Goal: Information Seeking & Learning: Learn about a topic

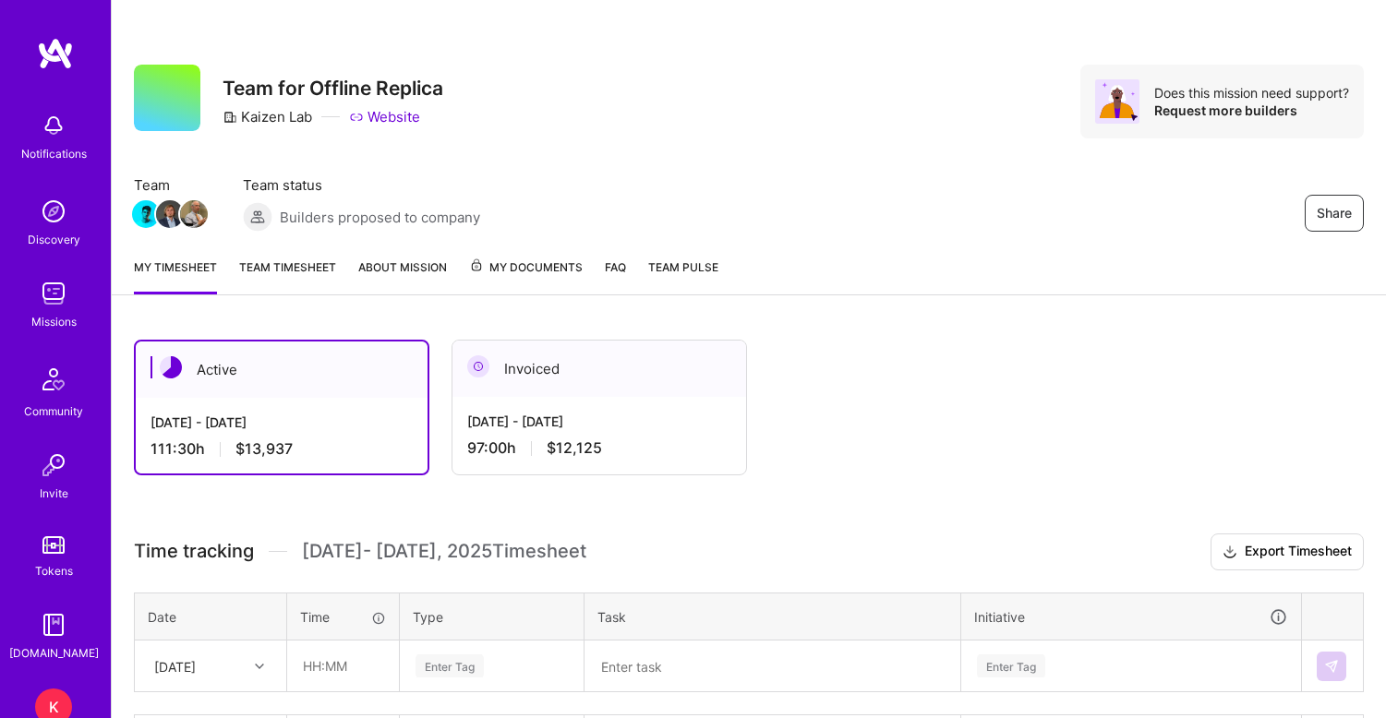
click at [555, 263] on span "My Documents" at bounding box center [526, 268] width 114 height 20
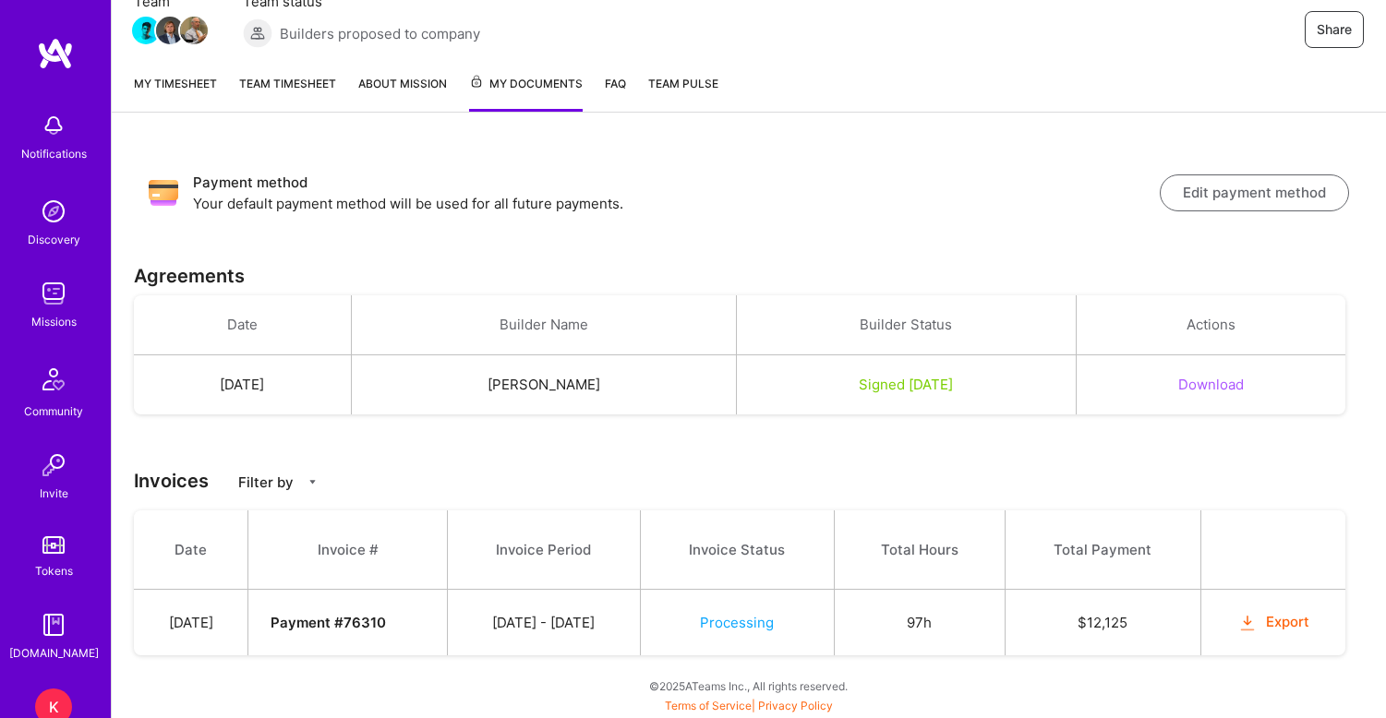
scroll to position [184, 0]
click at [191, 88] on link "My timesheet" at bounding box center [175, 93] width 83 height 38
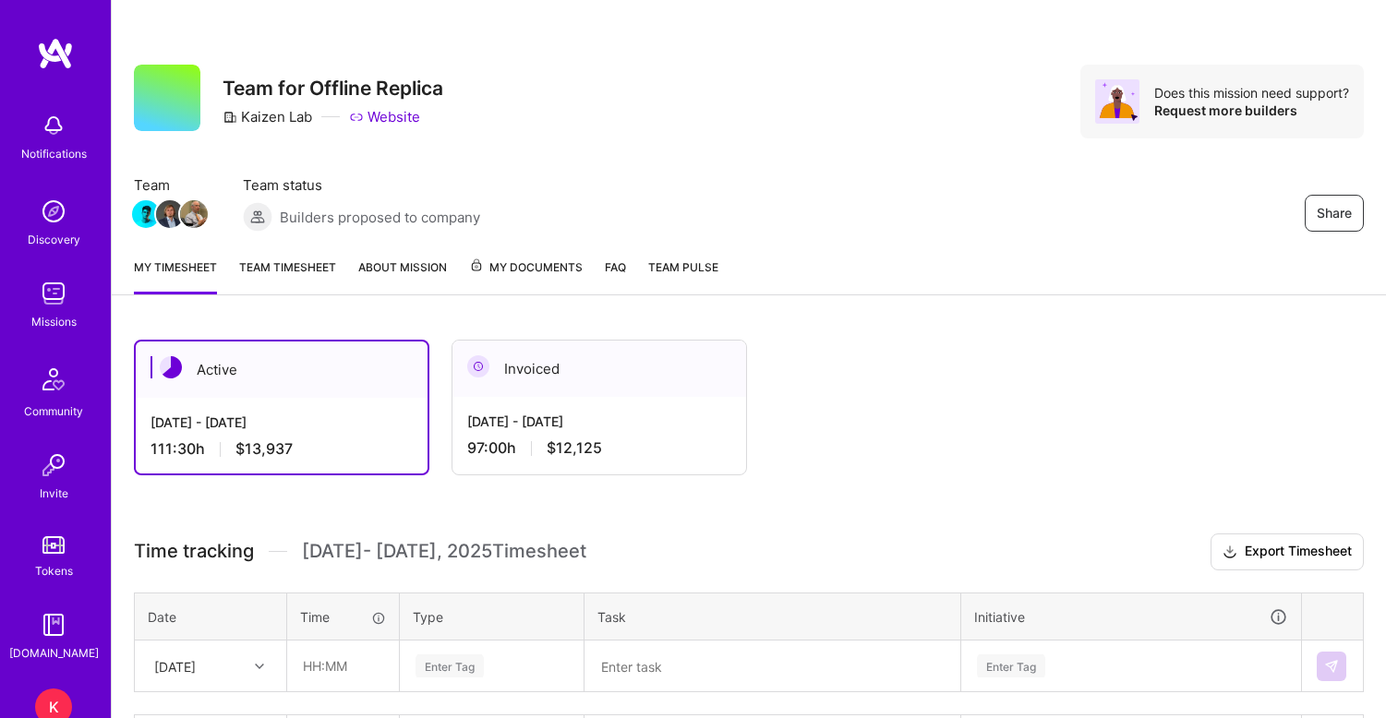
click at [549, 267] on span "My Documents" at bounding box center [526, 268] width 114 height 20
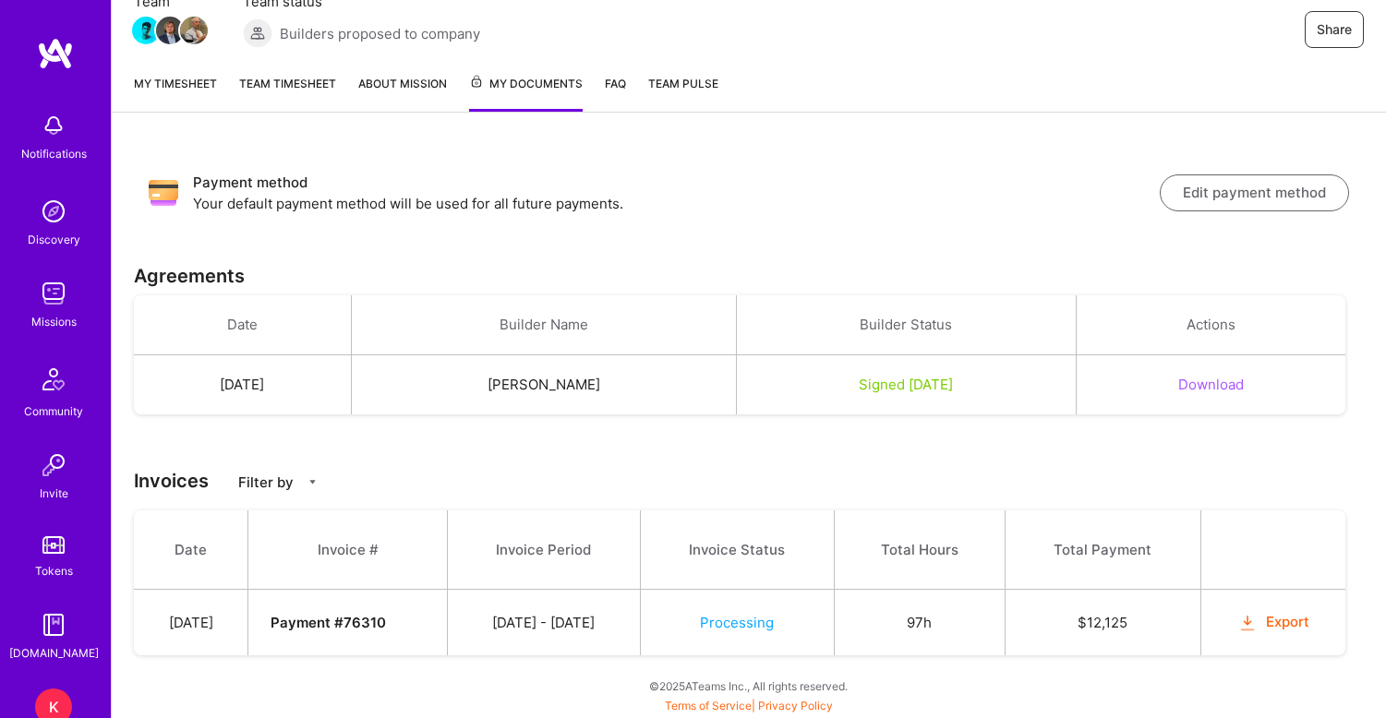
scroll to position [184, 0]
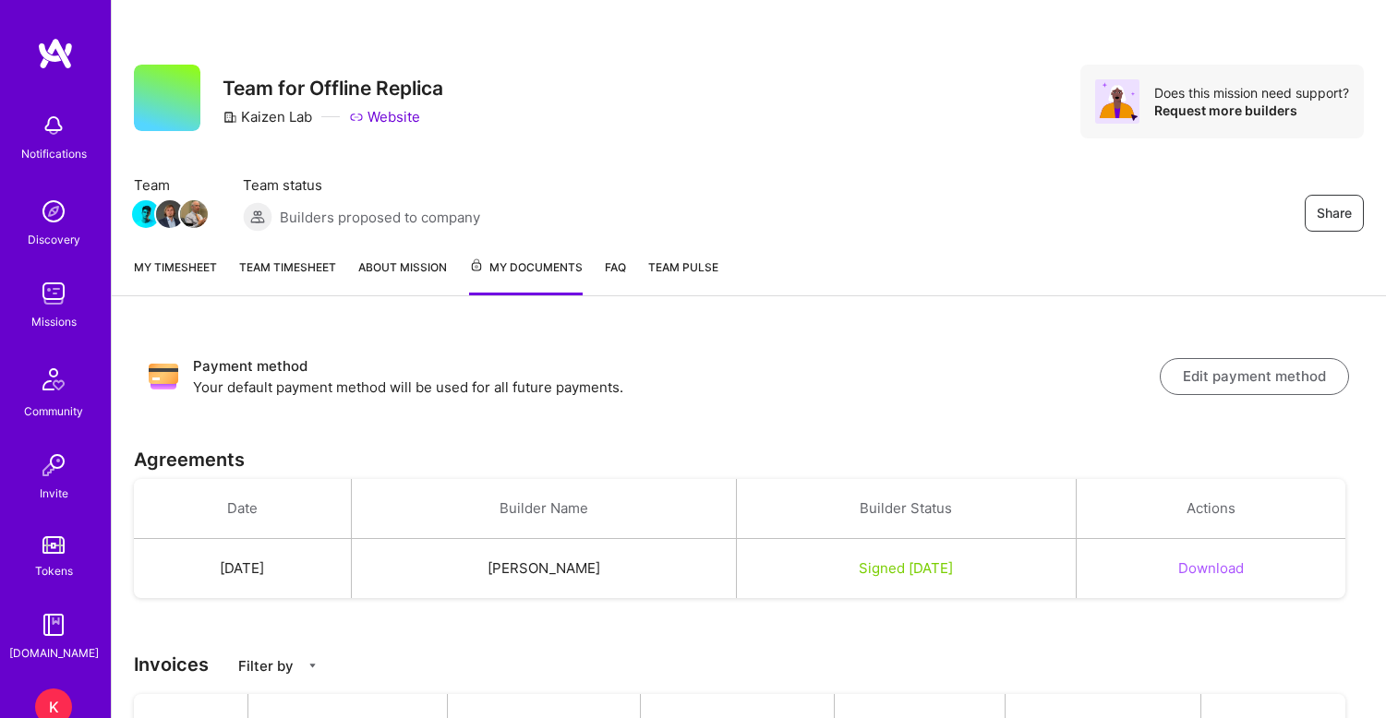
scroll to position [184, 0]
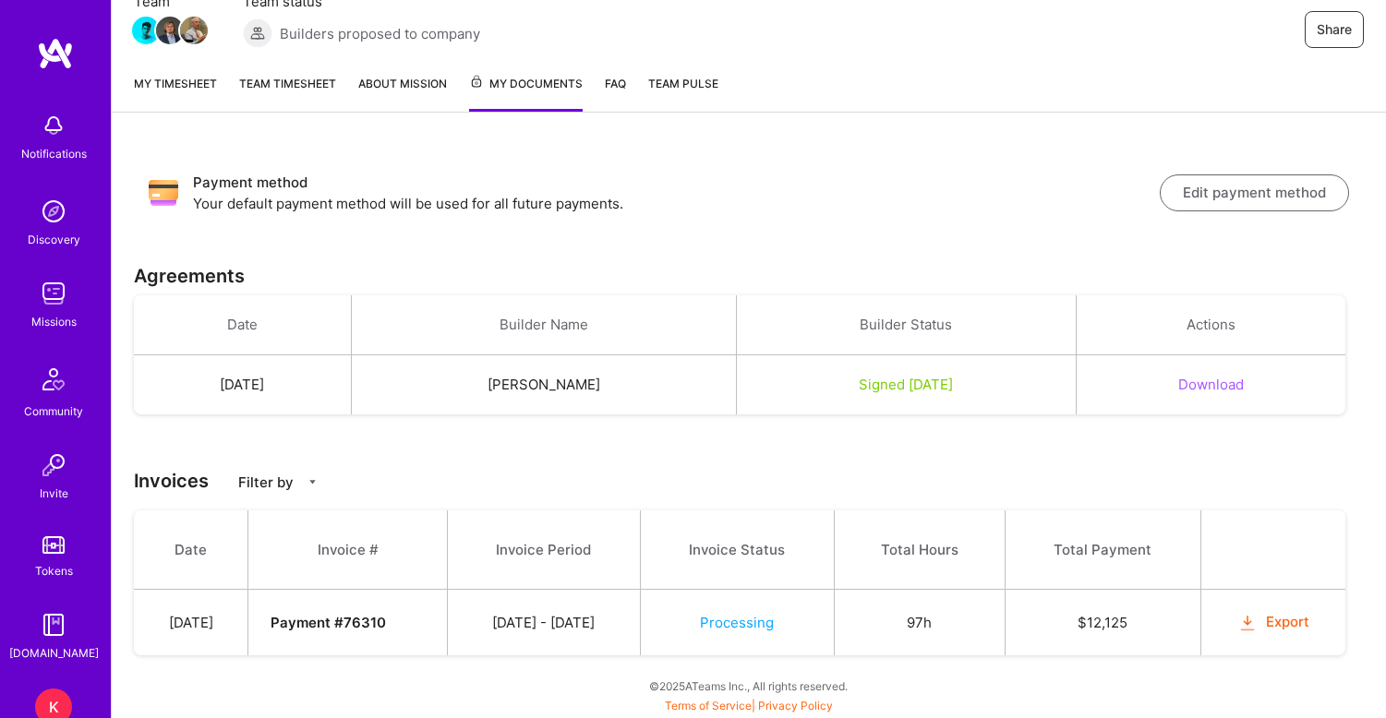
scroll to position [184, 0]
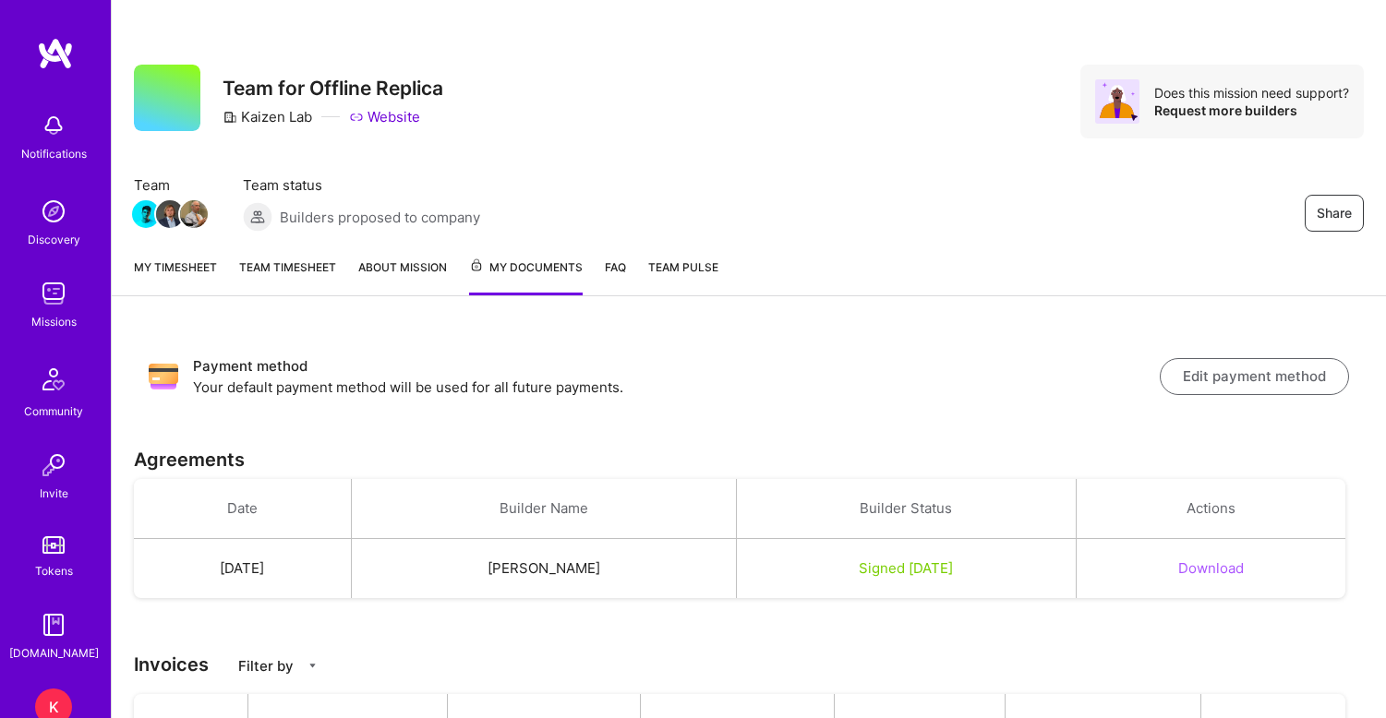
scroll to position [184, 0]
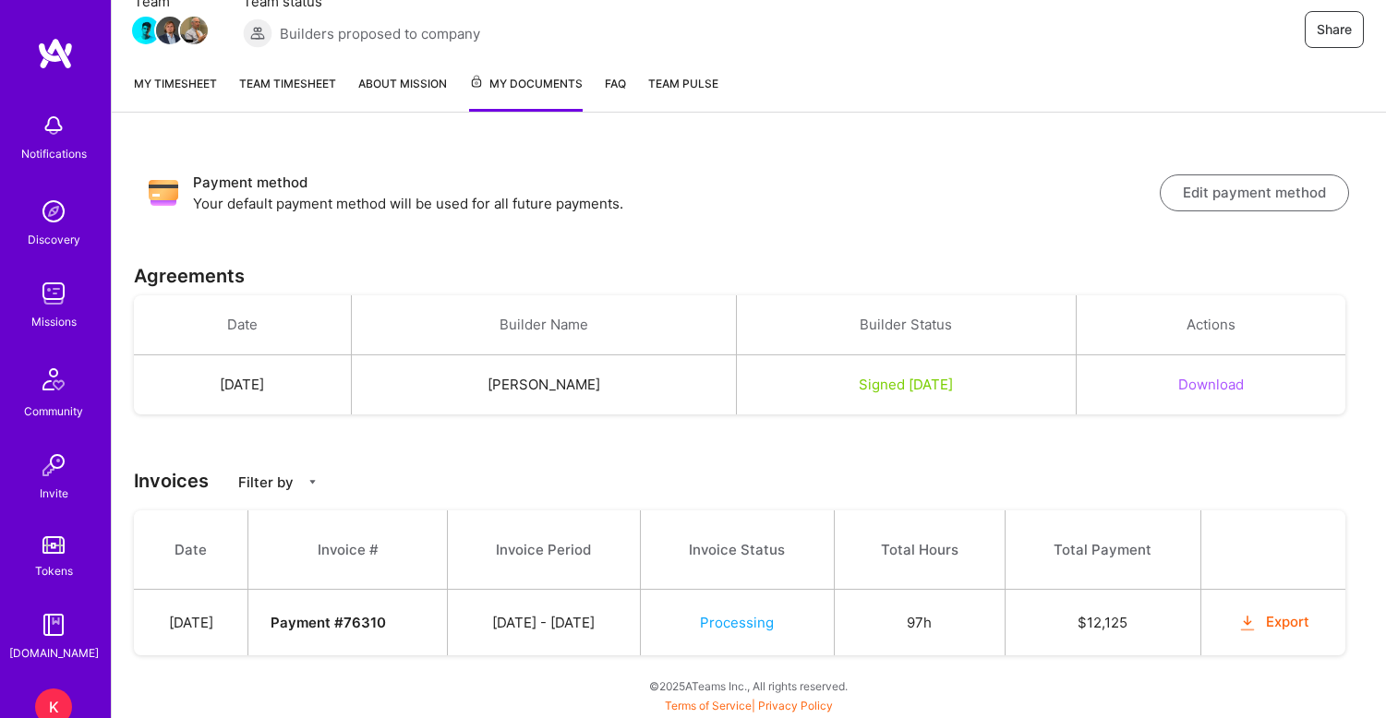
click at [774, 629] on span "Processing" at bounding box center [737, 623] width 74 height 18
click at [1237, 185] on button "Edit payment method" at bounding box center [1254, 193] width 189 height 37
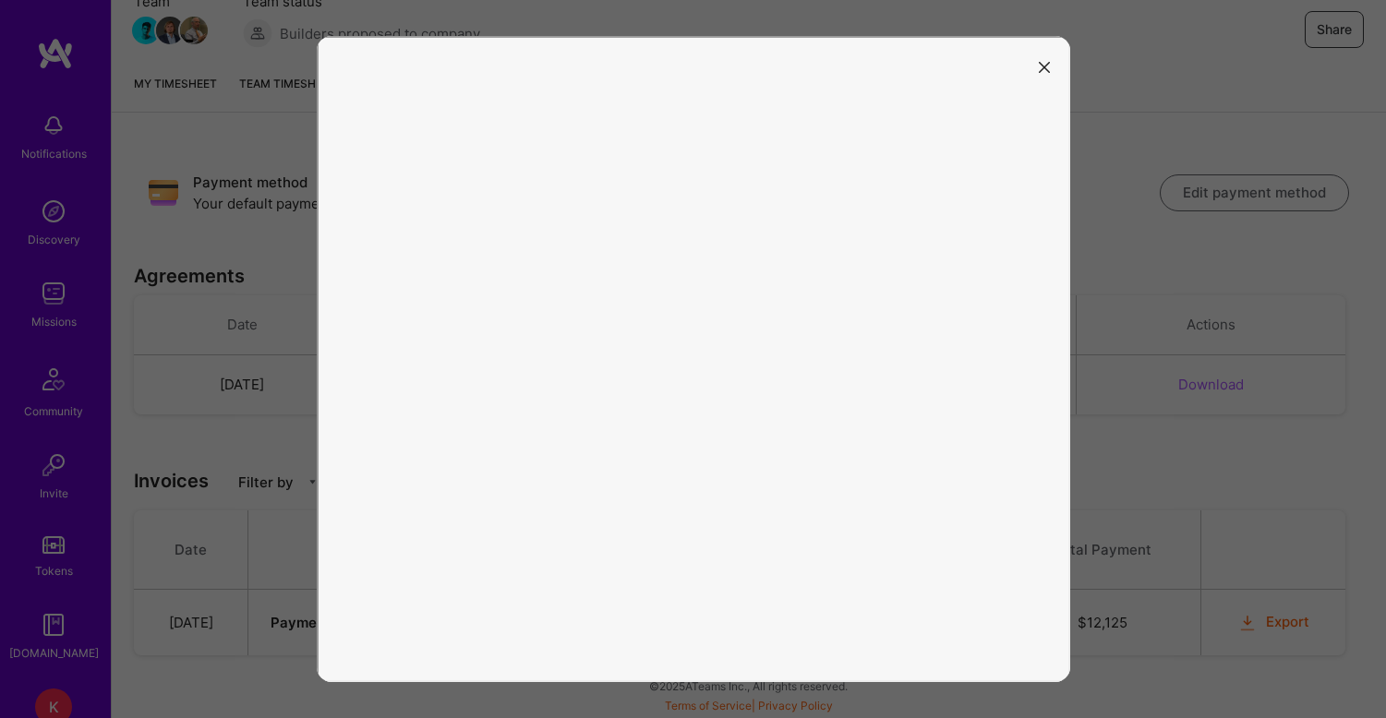
click at [1044, 65] on icon "modal" at bounding box center [1044, 67] width 11 height 11
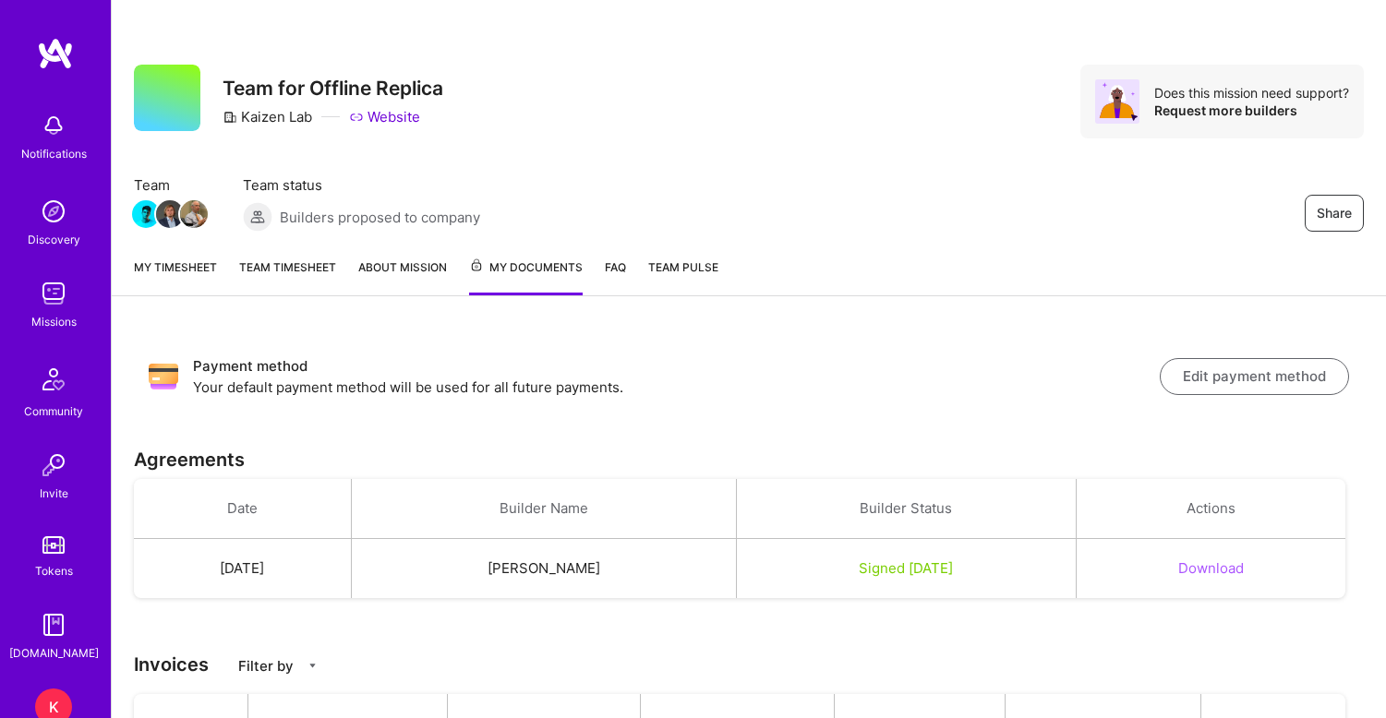
scroll to position [184, 0]
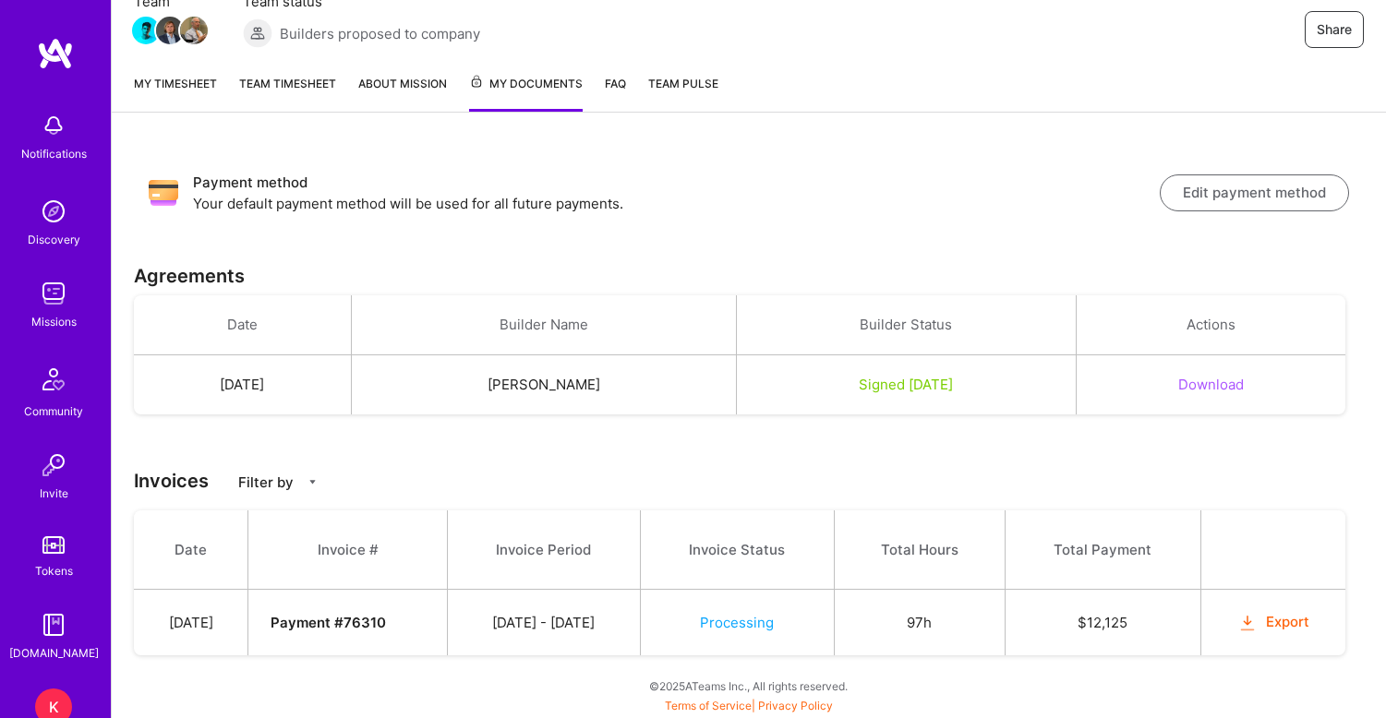
scroll to position [184, 0]
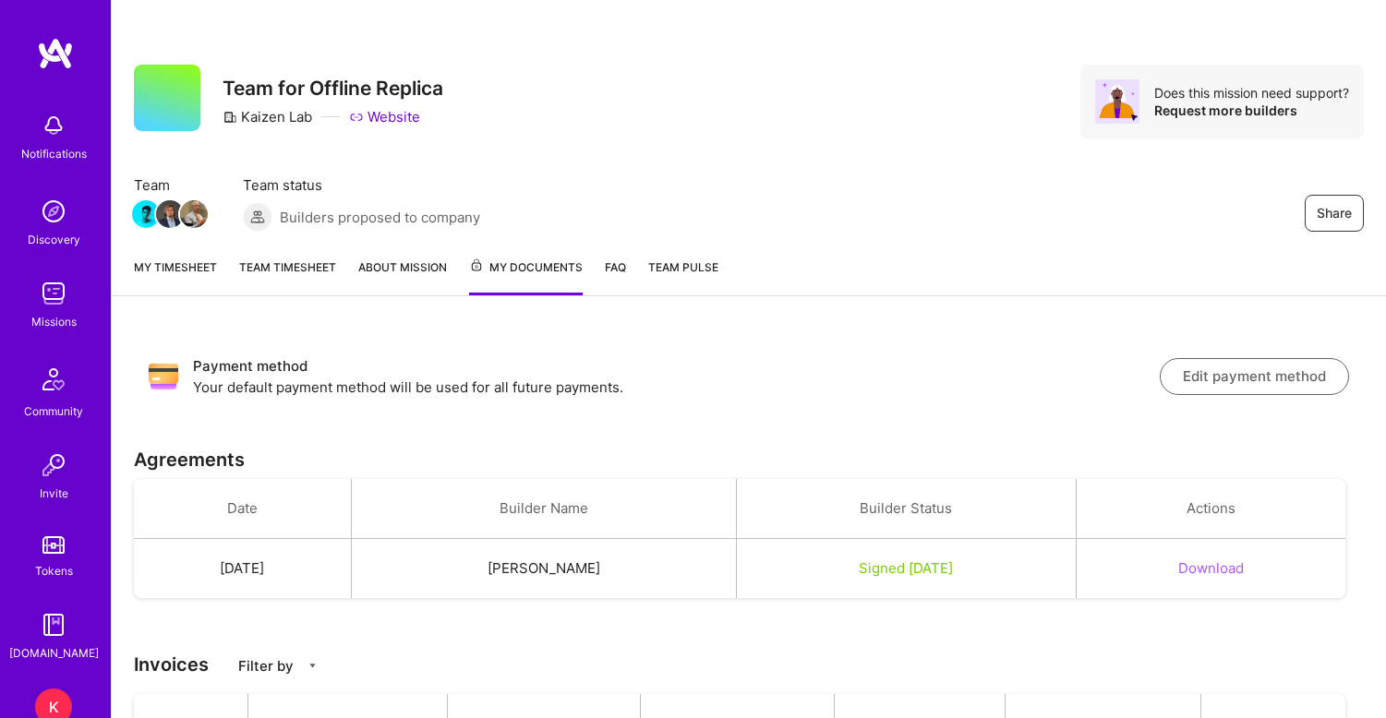
click at [621, 271] on link "FAQ" at bounding box center [615, 277] width 21 height 38
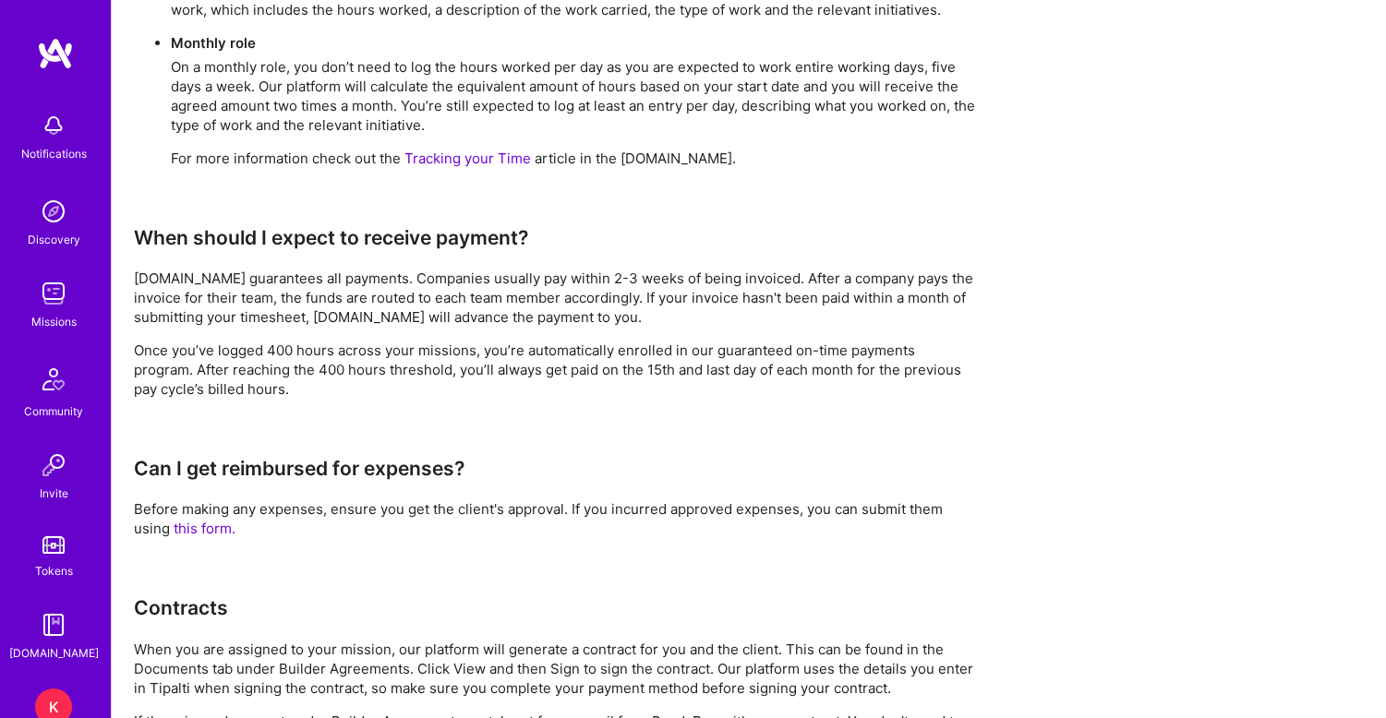
scroll to position [1282, 0]
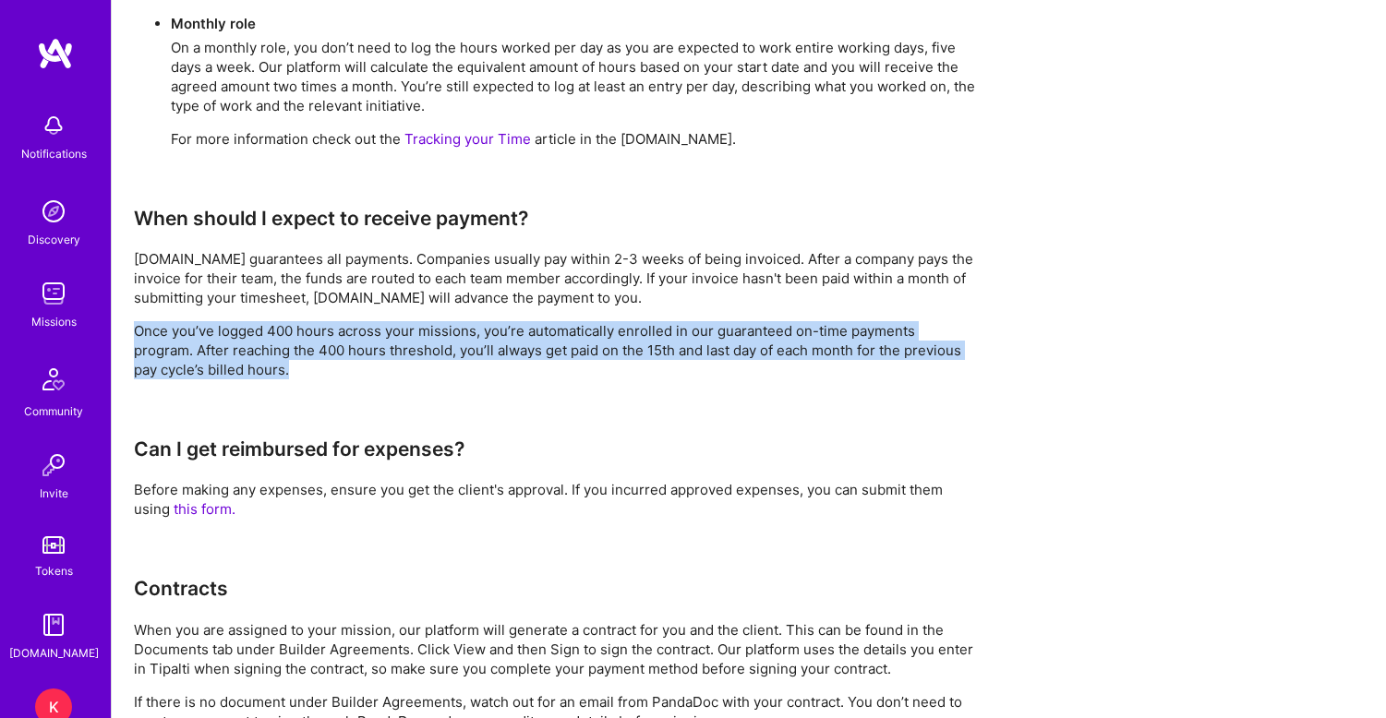
drag, startPoint x: 135, startPoint y: 330, endPoint x: 280, endPoint y: 370, distance: 150.6
click at [280, 370] on p "Once you’ve logged 400 hours across your missions, you’re automatically enrolle…" at bounding box center [555, 350] width 842 height 58
copy p "Once you’ve logged 400 hours across your missions, you’re automatically enrolle…"
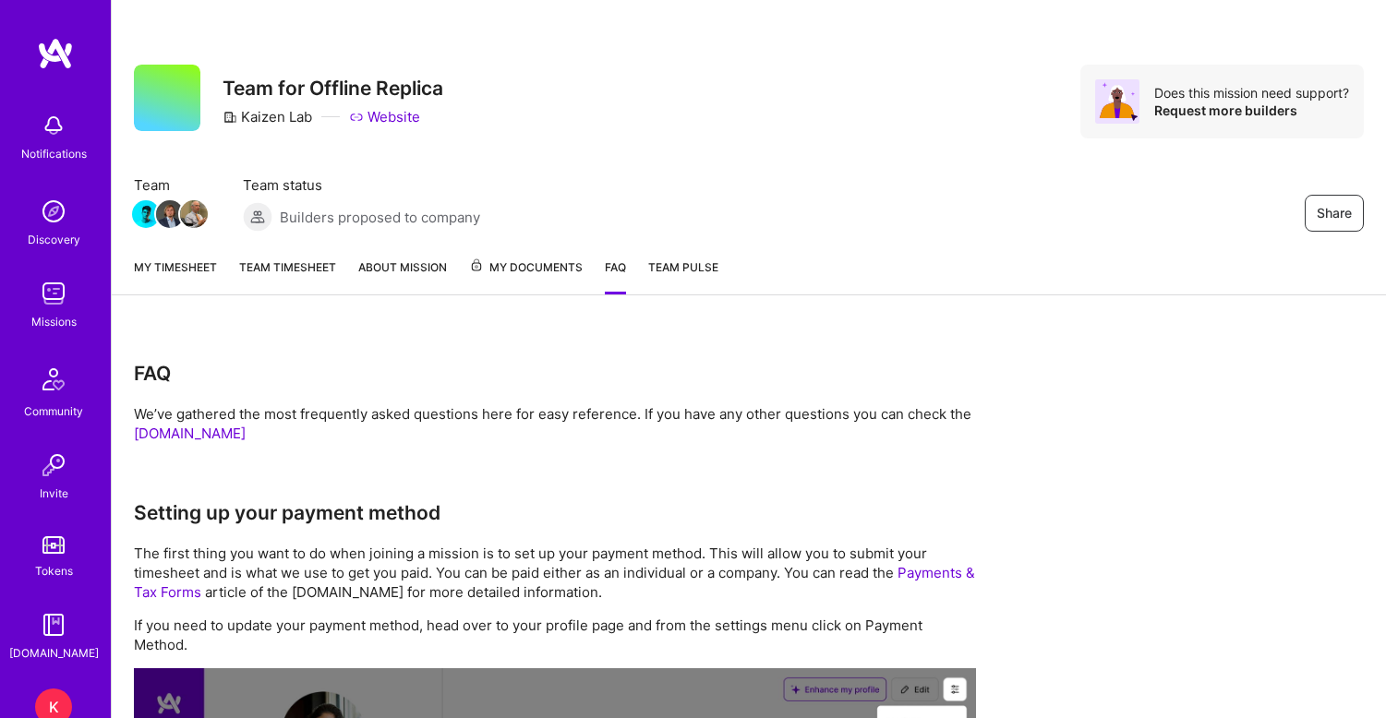
scroll to position [0, 0]
click at [528, 271] on span "My Documents" at bounding box center [526, 268] width 114 height 20
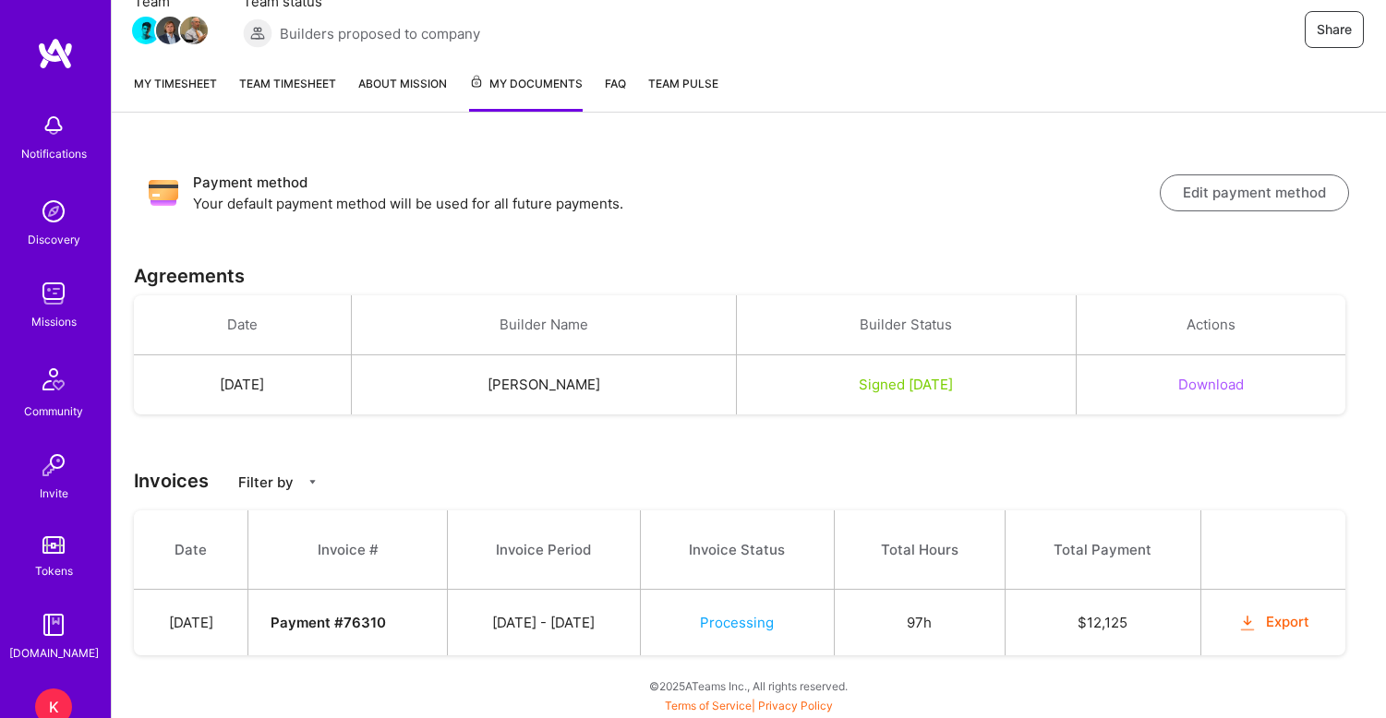
scroll to position [184, 0]
